Goal: Navigation & Orientation: Understand site structure

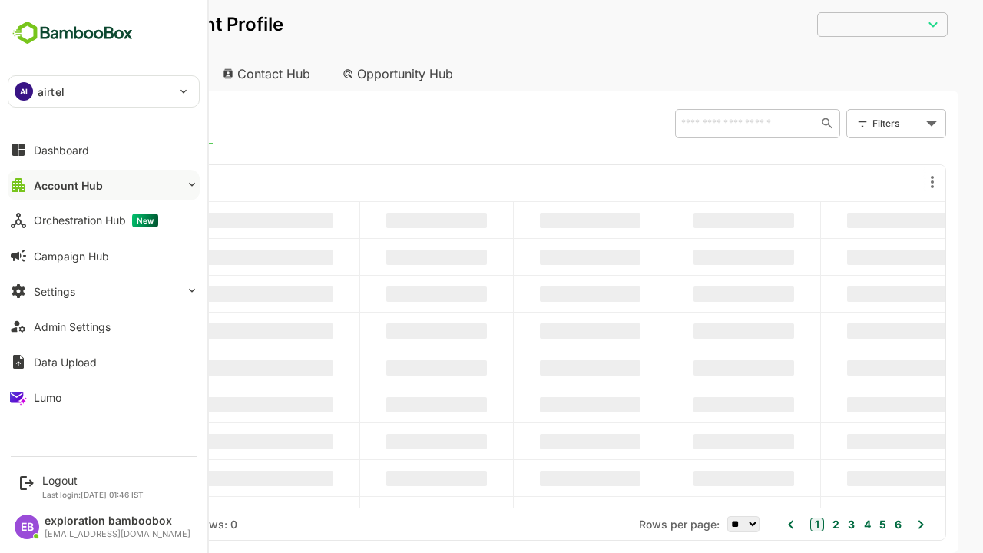
type input "**********"
click at [104, 185] on button "Account Hub" at bounding box center [104, 185] width 192 height 31
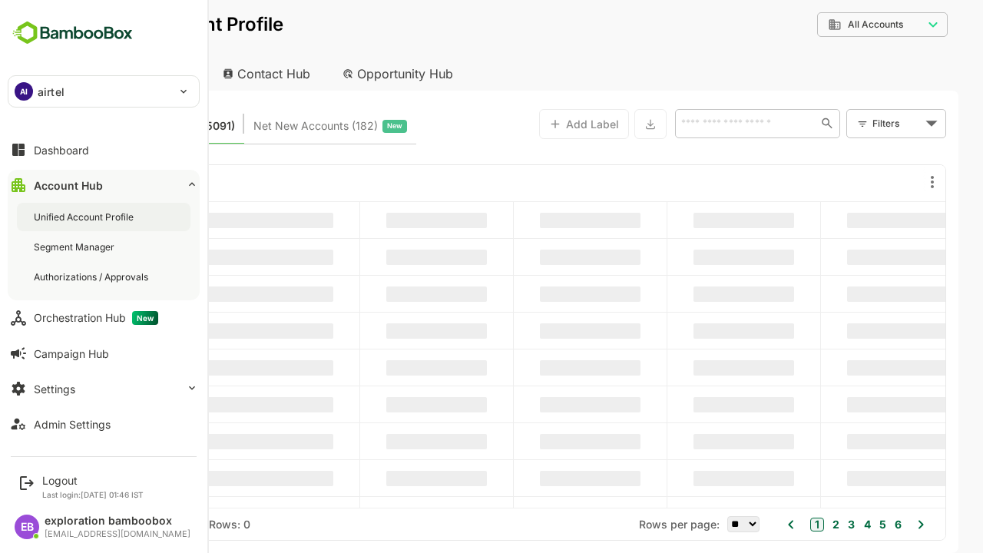
click at [85, 217] on div "Unified Account Profile" at bounding box center [85, 216] width 103 height 13
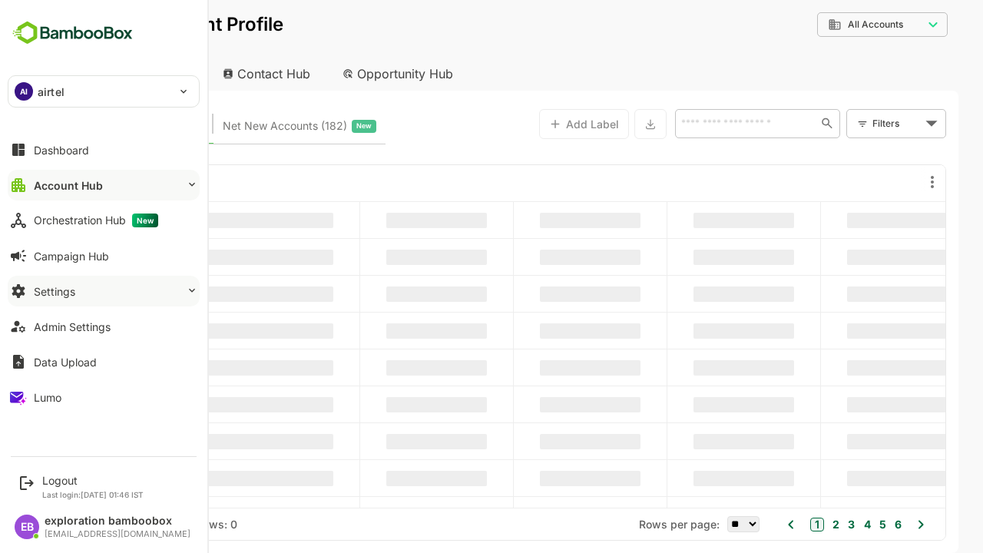
type input "**********"
click at [104, 185] on button "Account Hub" at bounding box center [104, 185] width 192 height 31
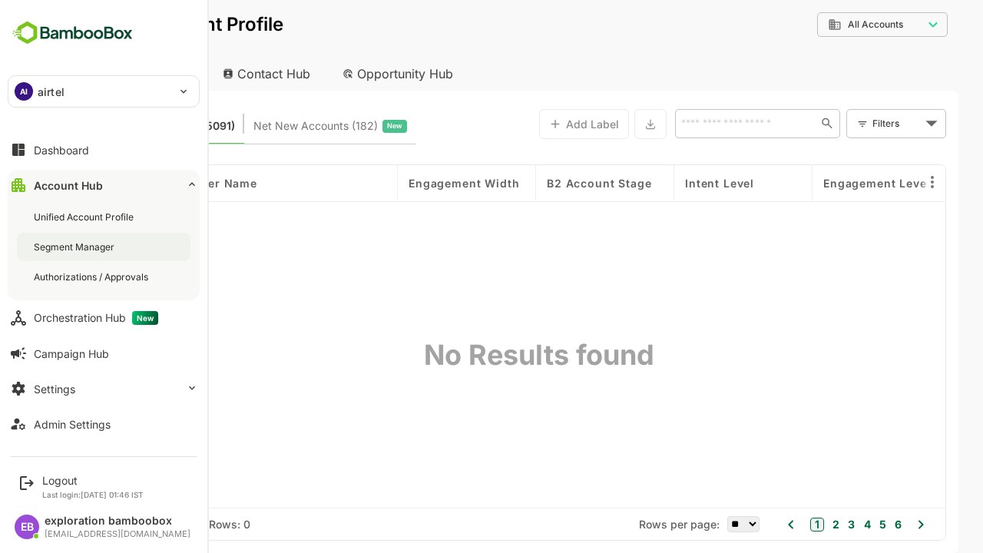
click at [75, 247] on div "Segment Manager" at bounding box center [76, 246] width 84 height 13
click at [92, 277] on div "Authorizations / Approvals" at bounding box center [93, 276] width 118 height 13
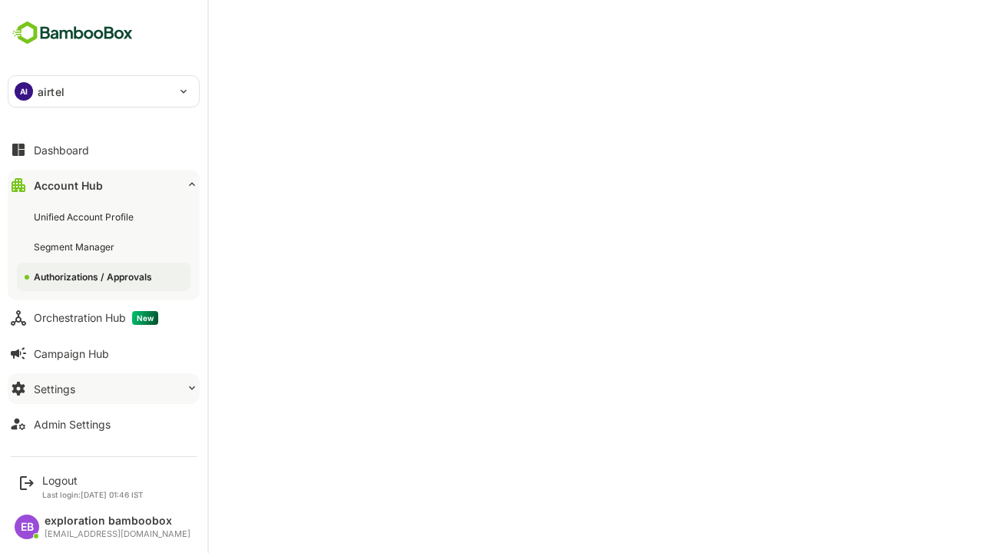
click at [104, 185] on button "Account Hub" at bounding box center [104, 185] width 192 height 31
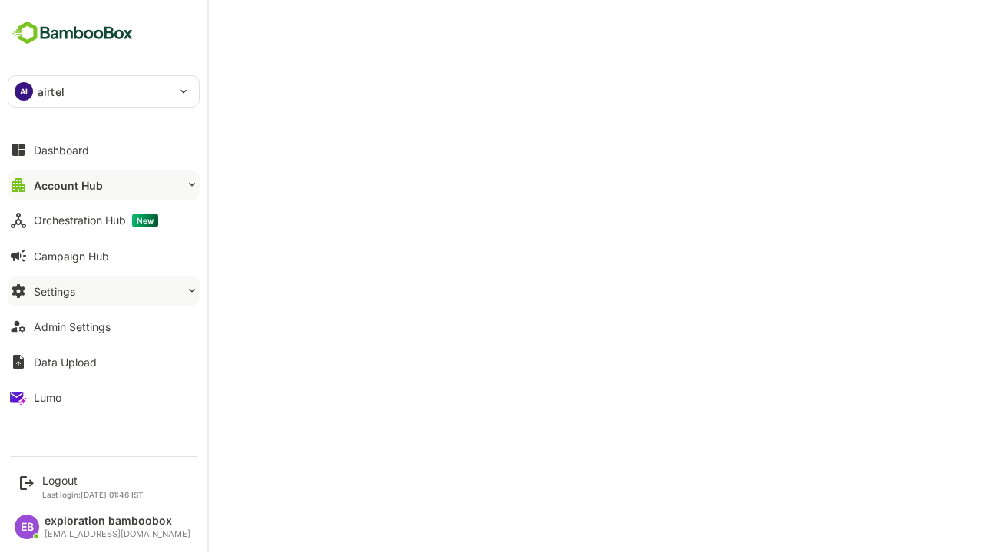
click at [104, 291] on button "Settings" at bounding box center [104, 291] width 192 height 31
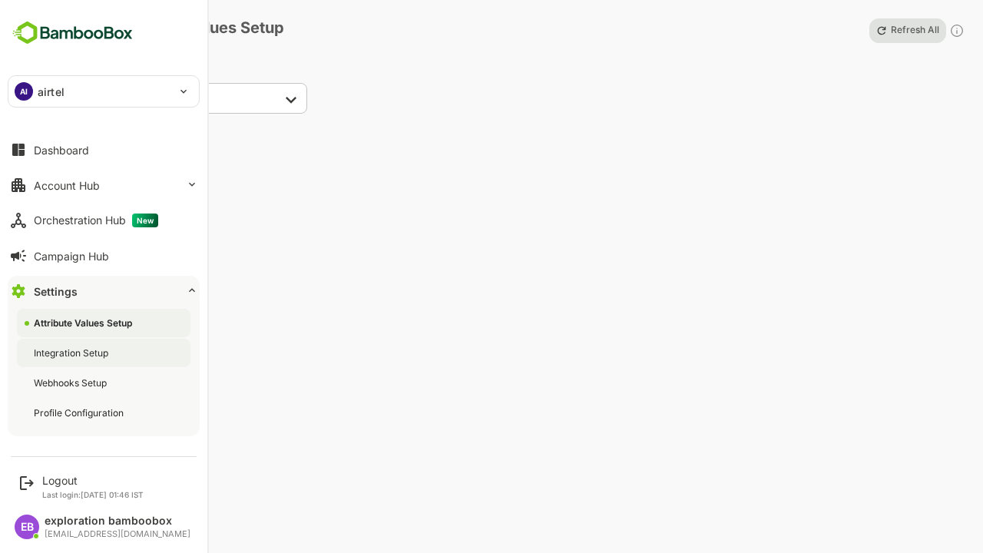
click at [72, 353] on div "Integration Setup" at bounding box center [73, 352] width 78 height 13
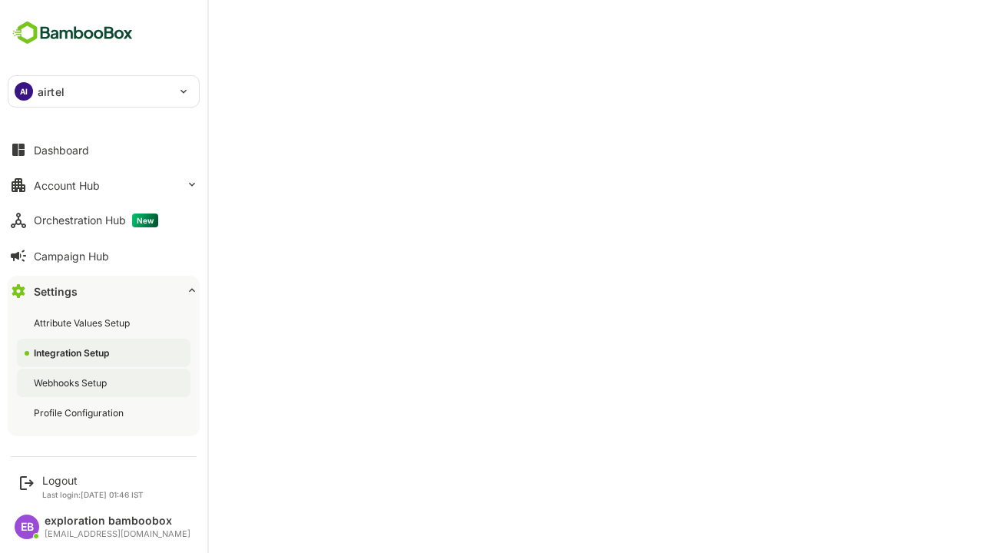
click at [71, 382] on div "Webhooks Setup" at bounding box center [72, 382] width 76 height 13
